Goal: Task Accomplishment & Management: Use online tool/utility

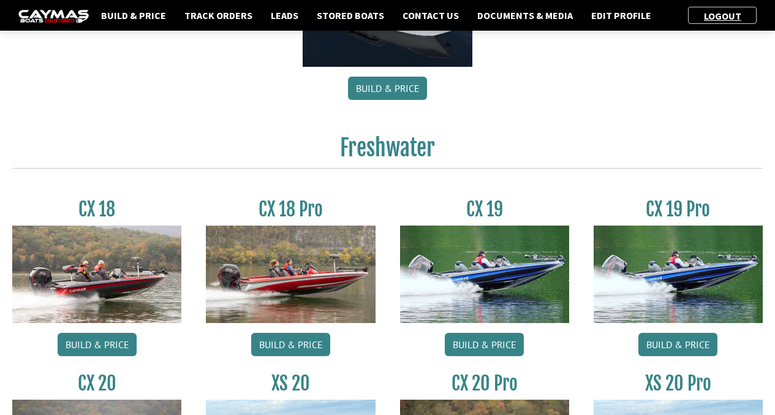
scroll to position [1041, 0]
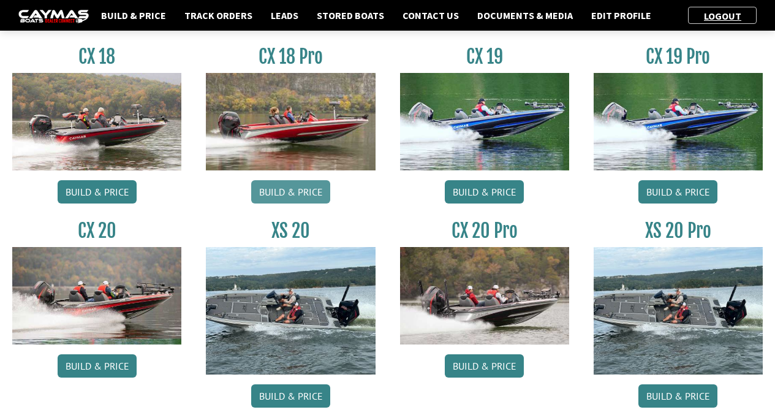
click at [272, 191] on link "Build & Price" at bounding box center [290, 191] width 79 height 23
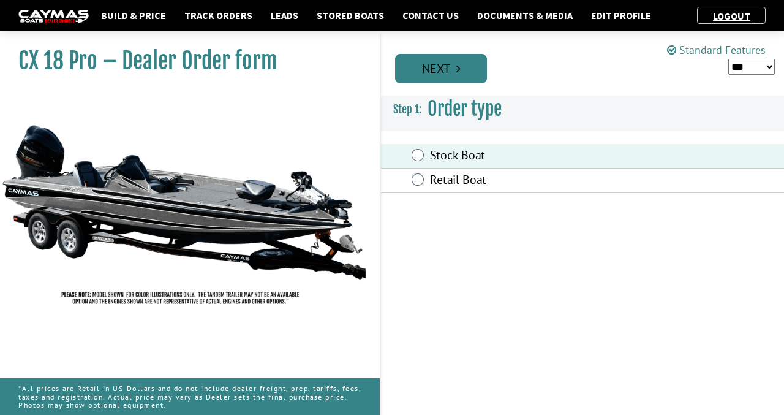
click at [462, 65] on link "Next" at bounding box center [441, 68] width 92 height 29
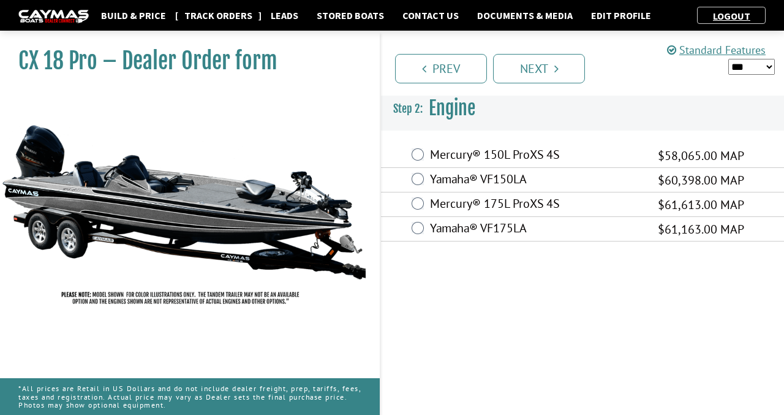
click at [228, 18] on link "Track Orders" at bounding box center [218, 15] width 80 height 16
